Goal: Find specific page/section: Find specific page/section

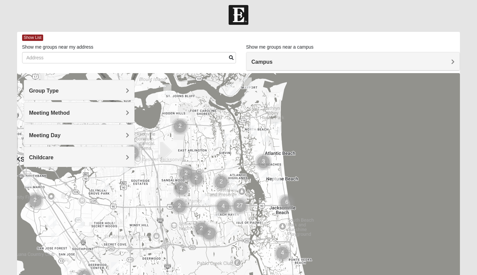
scroll to position [14, 0]
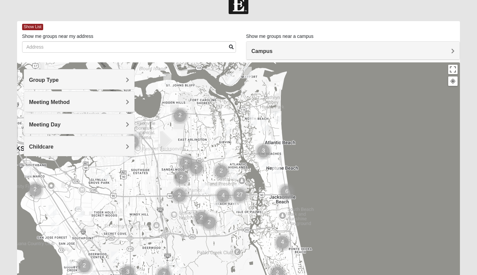
click at [59, 81] on span "Group Type" at bounding box center [44, 80] width 30 height 6
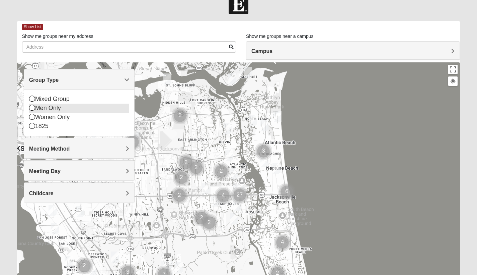
click at [34, 107] on icon at bounding box center [32, 107] width 6 height 6
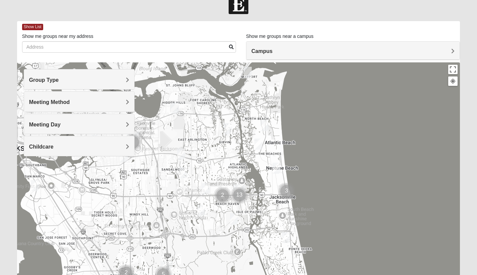
click at [70, 102] on span "Meeting Method" at bounding box center [49, 102] width 41 height 6
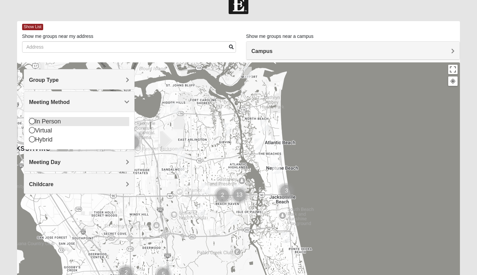
click at [32, 120] on icon at bounding box center [32, 121] width 6 height 6
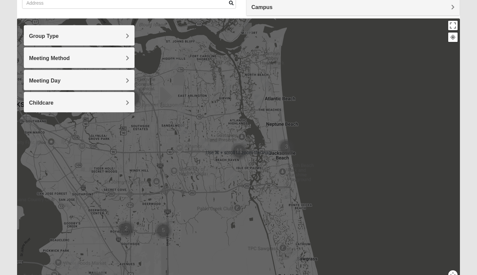
scroll to position [94, 0]
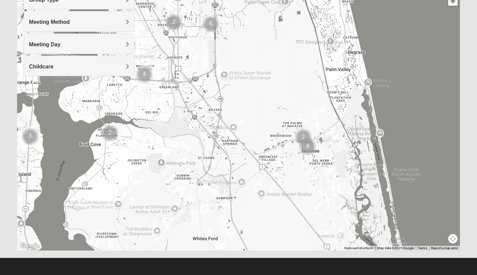
drag, startPoint x: 253, startPoint y: 183, endPoint x: 305, endPoint y: 2, distance: 188.6
click at [305, 2] on div at bounding box center [238, 116] width 443 height 268
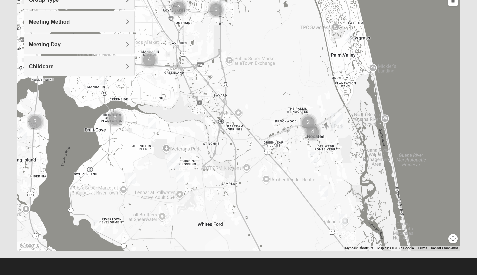
click at [180, 175] on img "Mens McClafferty 32095" at bounding box center [180, 176] width 8 height 11
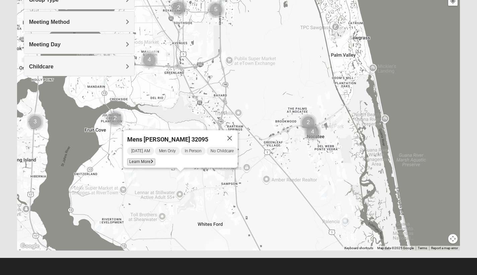
click at [144, 158] on span "Learn More" at bounding box center [141, 161] width 28 height 7
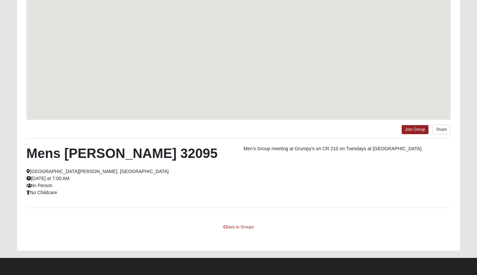
scroll to position [87, 0]
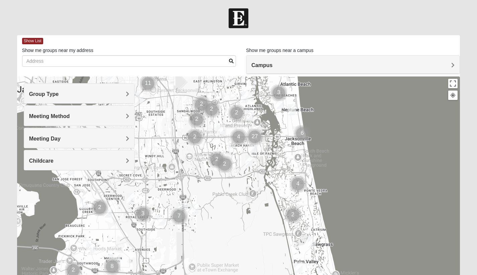
drag, startPoint x: 201, startPoint y: 136, endPoint x: 216, endPoint y: 64, distance: 73.3
click at [216, 64] on div "Show List Loading Groups Keywords Filter Additional Filters Campus [GEOGRAPHIC_…" at bounding box center [238, 189] width 443 height 309
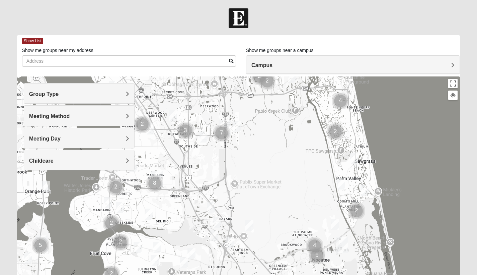
drag, startPoint x: 208, startPoint y: 176, endPoint x: 250, endPoint y: 94, distance: 92.5
click at [250, 94] on div at bounding box center [238, 210] width 443 height 268
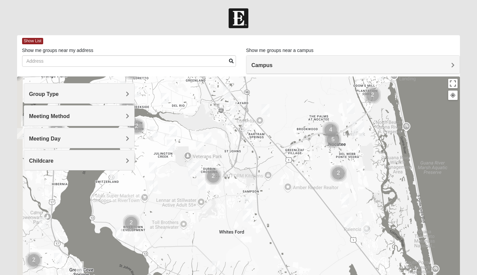
drag, startPoint x: 276, startPoint y: 211, endPoint x: 296, endPoint y: 100, distance: 113.0
click at [296, 100] on div at bounding box center [238, 210] width 443 height 268
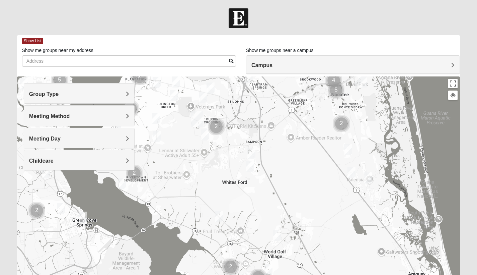
drag, startPoint x: 243, startPoint y: 185, endPoint x: 244, endPoint y: 135, distance: 49.9
click at [244, 135] on div at bounding box center [238, 210] width 443 height 268
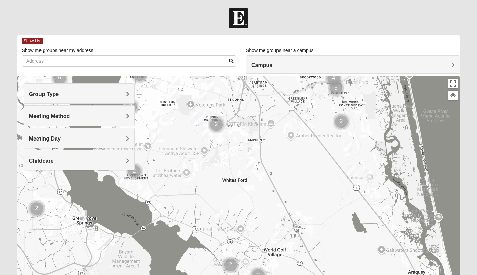
click at [251, 150] on img "1825 Mixed Lovin/Hale 32092" at bounding box center [251, 151] width 8 height 11
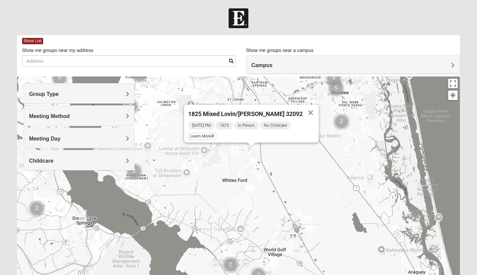
click at [250, 163] on img "Mixed Stevens 32092" at bounding box center [250, 164] width 8 height 11
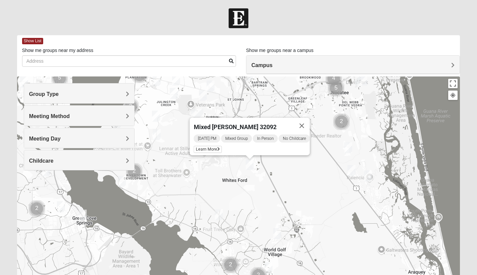
click at [255, 191] on div "Mixed Stevens 32092 Wednesday PM Mixed Group In Person No Childcare Learn More" at bounding box center [238, 210] width 443 height 268
click at [200, 146] on span "Learn More" at bounding box center [207, 149] width 28 height 7
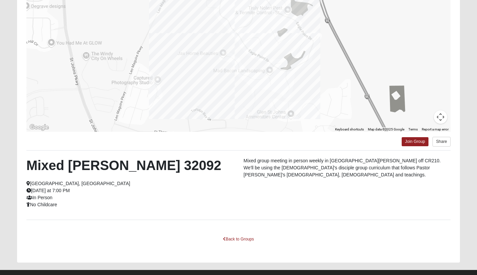
scroll to position [58, 0]
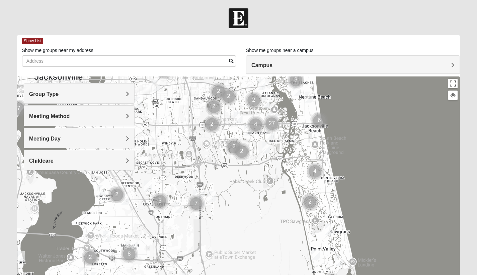
drag, startPoint x: 181, startPoint y: 153, endPoint x: 213, endPoint y: 51, distance: 107.0
click at [213, 50] on div "Show List Loading Groups Keywords Filter Additional Filters Campus [GEOGRAPHIC_…" at bounding box center [238, 189] width 443 height 309
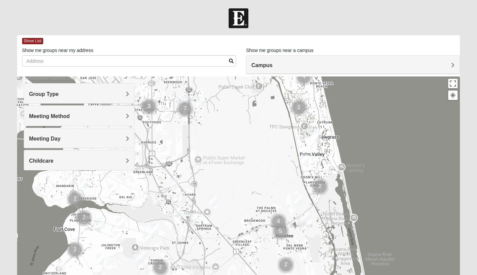
drag, startPoint x: 234, startPoint y: 212, endPoint x: 221, endPoint y: 119, distance: 93.6
click at [221, 119] on div at bounding box center [238, 210] width 443 height 268
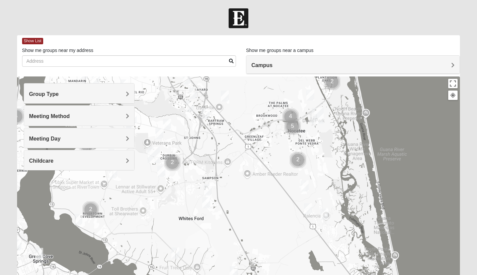
drag, startPoint x: 233, startPoint y: 192, endPoint x: 247, endPoint y: 101, distance: 91.8
click at [247, 101] on div at bounding box center [238, 210] width 443 height 268
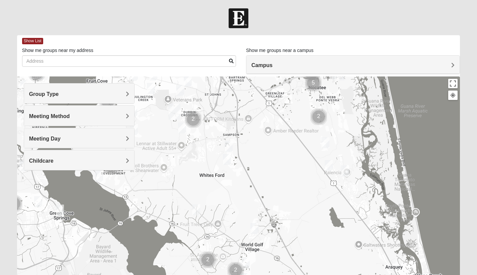
drag, startPoint x: 244, startPoint y: 188, endPoint x: 266, endPoint y: 140, distance: 53.0
click at [266, 140] on div at bounding box center [238, 210] width 443 height 268
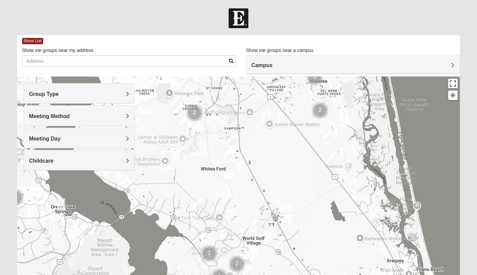
click at [454, 82] on button "Toggle fullscreen view" at bounding box center [452, 83] width 9 height 9
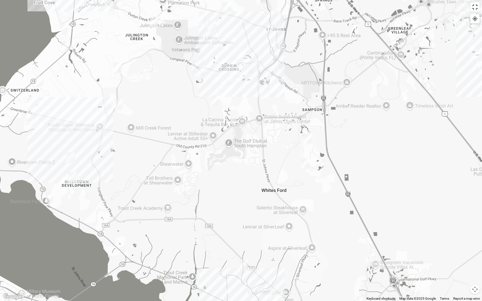
drag, startPoint x: 230, startPoint y: 71, endPoint x: 317, endPoint y: 219, distance: 172.0
click at [317, 219] on div at bounding box center [241, 150] width 482 height 301
click at [476, 6] on button "Toggle fullscreen view" at bounding box center [474, 6] width 9 height 9
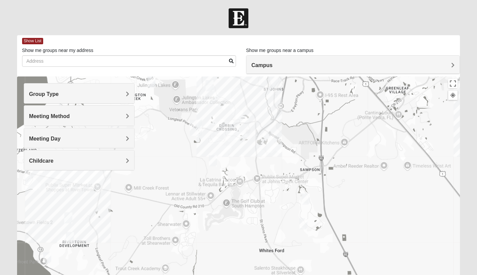
click at [234, 139] on div at bounding box center [238, 210] width 443 height 268
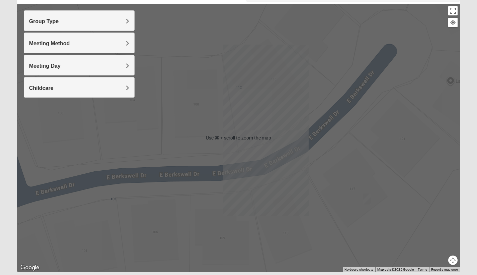
scroll to position [94, 0]
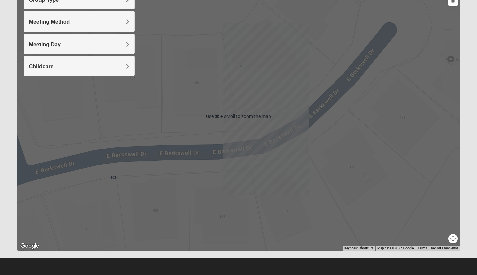
click at [367, 172] on img "Mixed Pline/Wednesday 32259" at bounding box center [367, 177] width 8 height 11
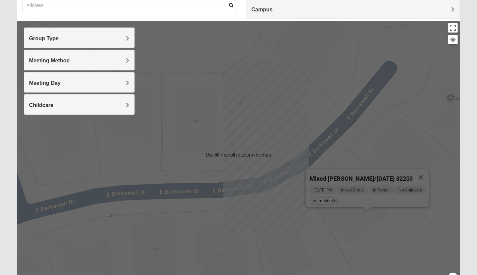
scroll to position [57, 0]
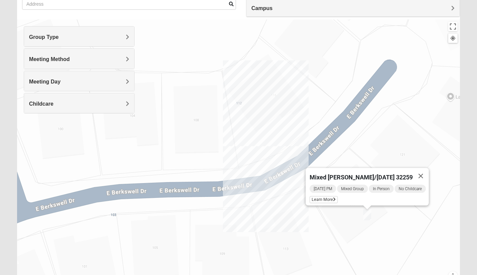
click at [452, 38] on div at bounding box center [453, 38] width 6 height 6
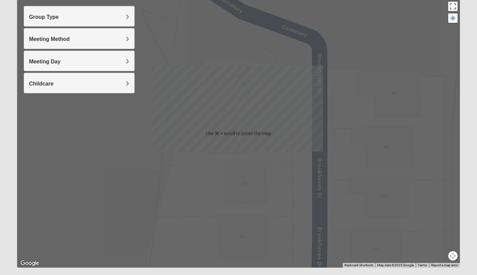
scroll to position [94, 0]
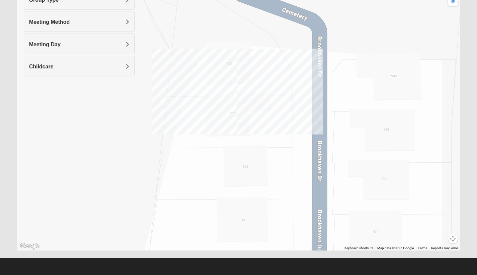
click at [454, 240] on button "Map camera controls" at bounding box center [452, 238] width 9 height 9
click at [442, 238] on button "Zoom out" at bounding box center [441, 238] width 9 height 9
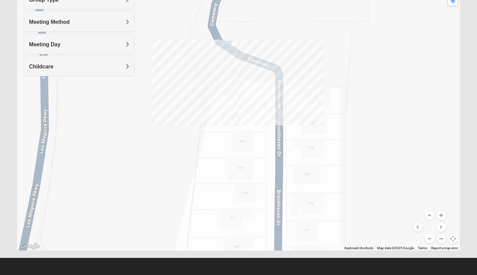
click at [442, 238] on button "Zoom out" at bounding box center [441, 238] width 9 height 9
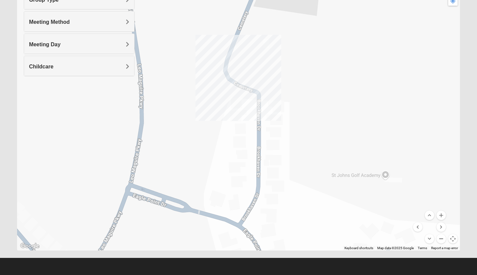
click at [442, 238] on button "Zoom out" at bounding box center [441, 238] width 9 height 9
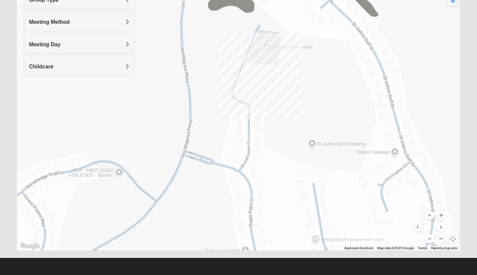
click at [442, 238] on button "Zoom out" at bounding box center [441, 238] width 9 height 9
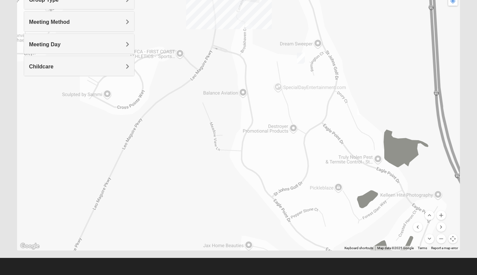
drag, startPoint x: 346, startPoint y: 195, endPoint x: 347, endPoint y: 106, distance: 88.7
click at [347, 106] on div "Mixed [PERSON_NAME]/[DATE] 32259 [DATE] PM Mixed Group In Person No Childcare L…" at bounding box center [238, 116] width 443 height 268
click at [443, 240] on button "Zoom out" at bounding box center [441, 238] width 9 height 9
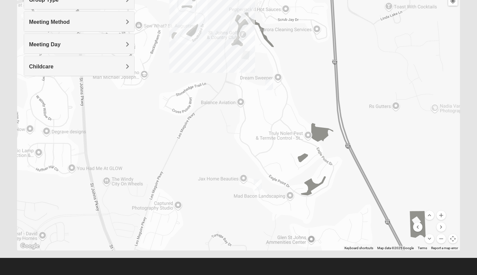
click at [270, 83] on img "1825 Mixed Lovin/Hale 32092" at bounding box center [269, 84] width 8 height 11
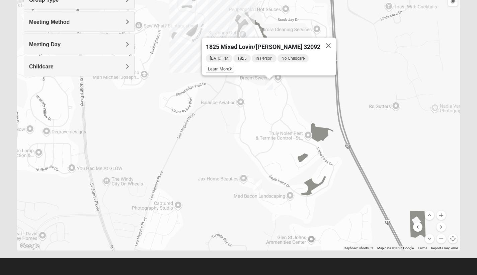
click at [251, 55] on span "1825" at bounding box center [241, 58] width 17 height 8
